Goal: Information Seeking & Learning: Learn about a topic

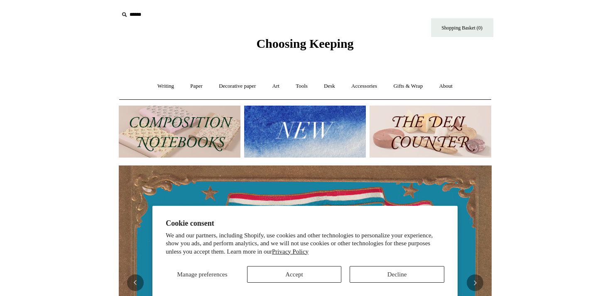
scroll to position [0, 746]
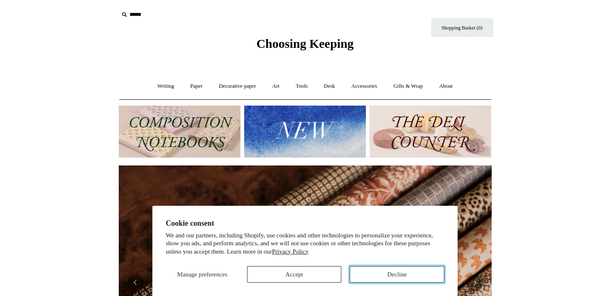
click at [384, 278] on button "Decline" at bounding box center [397, 274] width 95 height 17
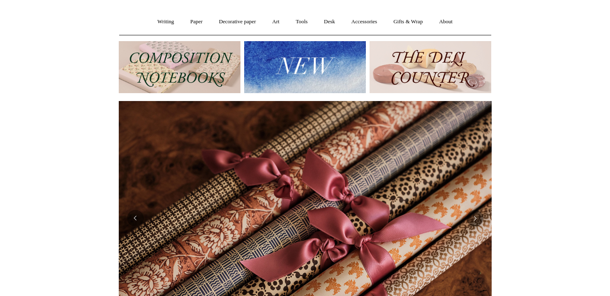
scroll to position [52, 0]
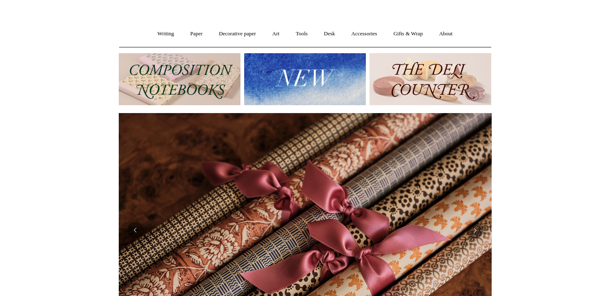
click at [287, 86] on img at bounding box center [305, 79] width 122 height 52
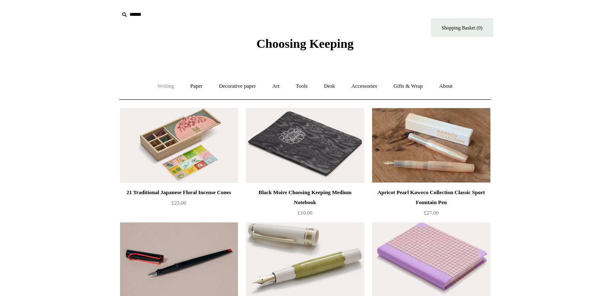
click at [159, 88] on link "Writing +" at bounding box center [166, 86] width 32 height 22
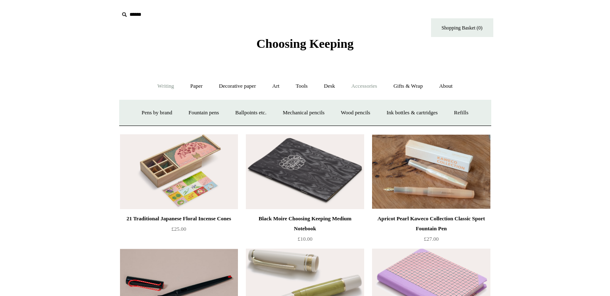
click at [365, 89] on link "Accessories +" at bounding box center [364, 86] width 41 height 22
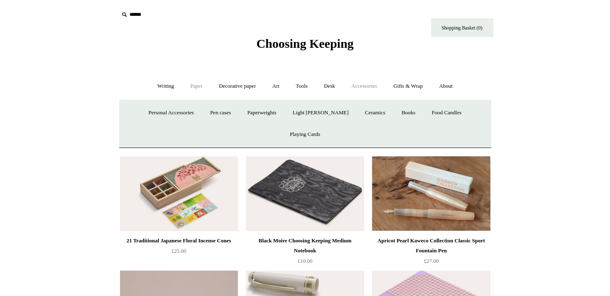
click at [197, 85] on link "Paper +" at bounding box center [196, 86] width 27 height 22
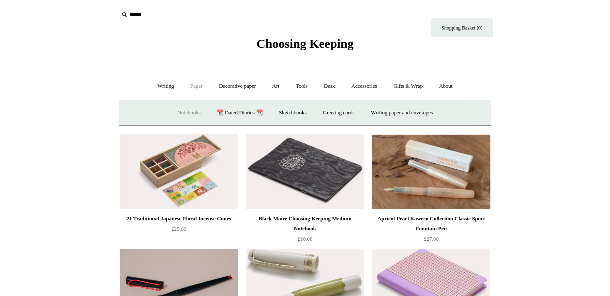
click at [191, 112] on link "Notebooks +" at bounding box center [189, 113] width 38 height 22
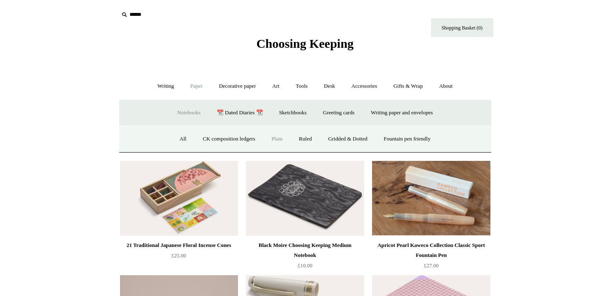
click at [274, 140] on link "Plain" at bounding box center [277, 139] width 26 height 22
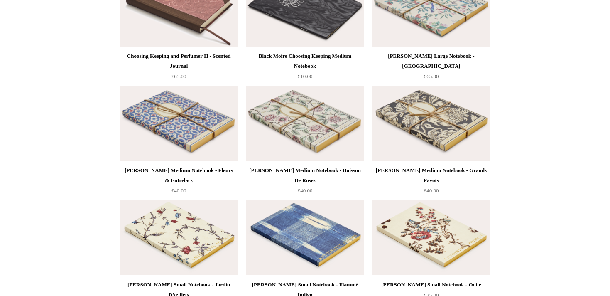
scroll to position [1964, 0]
click at [420, 120] on img at bounding box center [431, 123] width 118 height 75
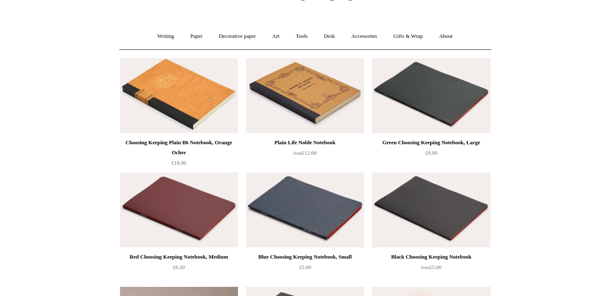
scroll to position [0, 0]
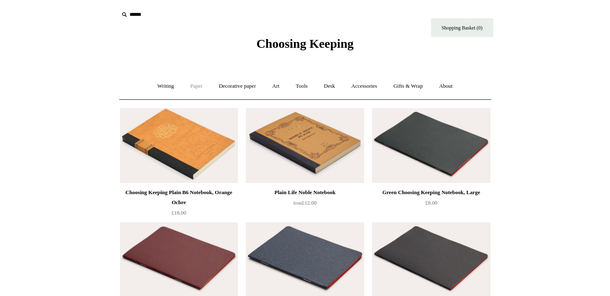
click at [194, 89] on link "Paper +" at bounding box center [196, 86] width 27 height 22
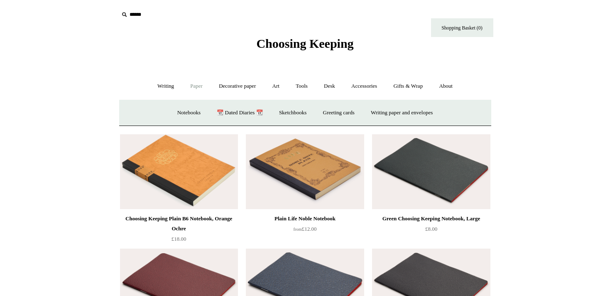
click at [194, 89] on link "Paper -" at bounding box center [196, 86] width 27 height 22
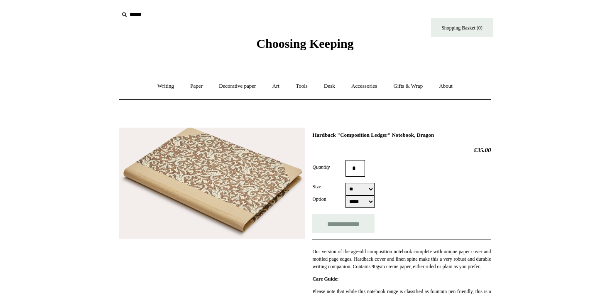
select select "**"
select select "*****"
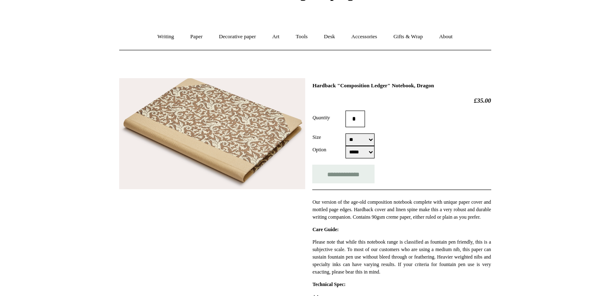
scroll to position [50, 0]
click at [256, 128] on img at bounding box center [212, 132] width 186 height 111
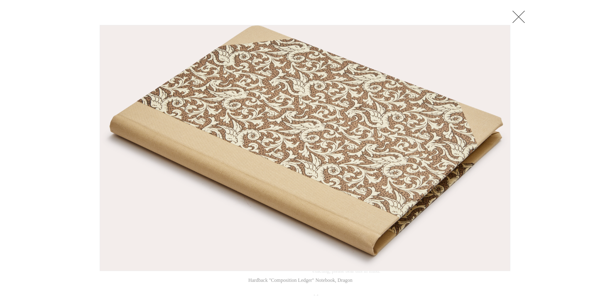
click at [418, 103] on img at bounding box center [305, 147] width 410 height 245
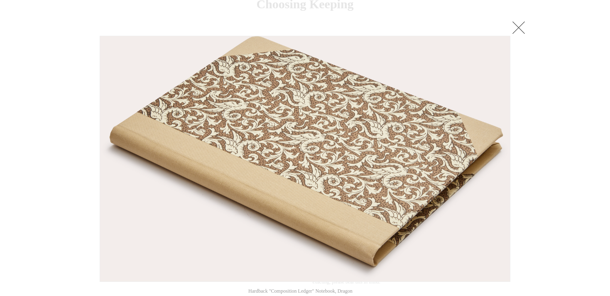
scroll to position [30, 0]
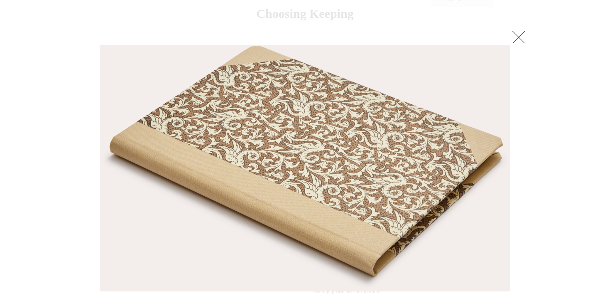
click at [519, 33] on link at bounding box center [519, 37] width 17 height 17
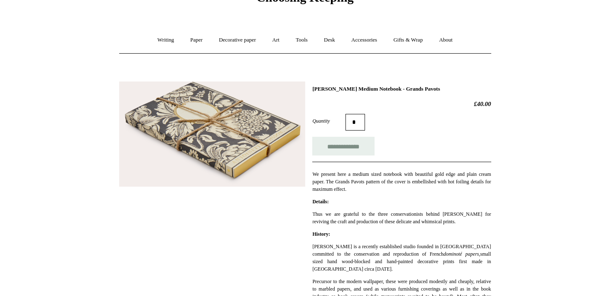
scroll to position [42, 0]
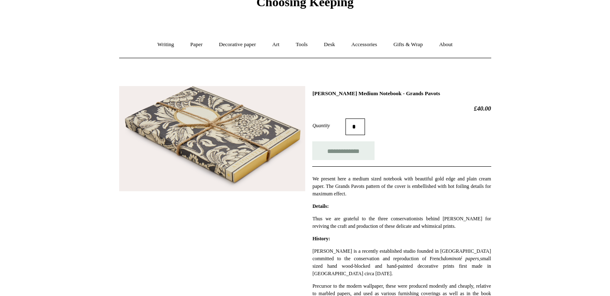
click at [260, 143] on img at bounding box center [212, 139] width 186 height 106
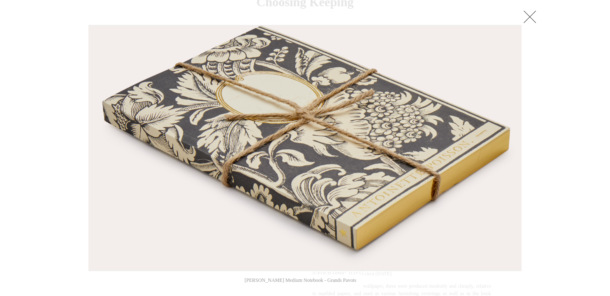
click at [531, 16] on link at bounding box center [530, 16] width 17 height 17
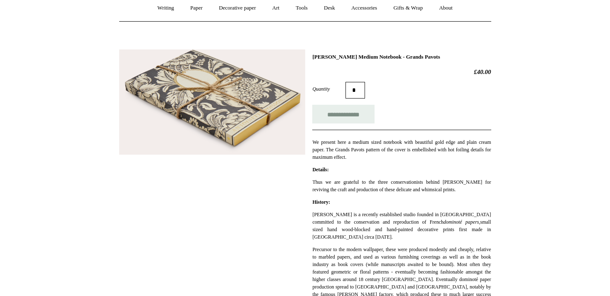
scroll to position [79, 0]
